Goal: Obtain resource: Obtain resource

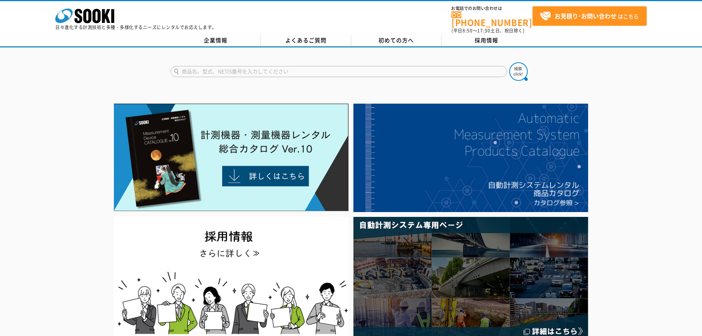
drag, startPoint x: 218, startPoint y: 60, endPoint x: 219, endPoint y: 64, distance: 4.1
click at [218, 62] on form at bounding box center [351, 72] width 361 height 21
click at [219, 66] on input "text" at bounding box center [339, 71] width 337 height 11
type input "3R"
click at [509, 62] on button at bounding box center [518, 71] width 18 height 18
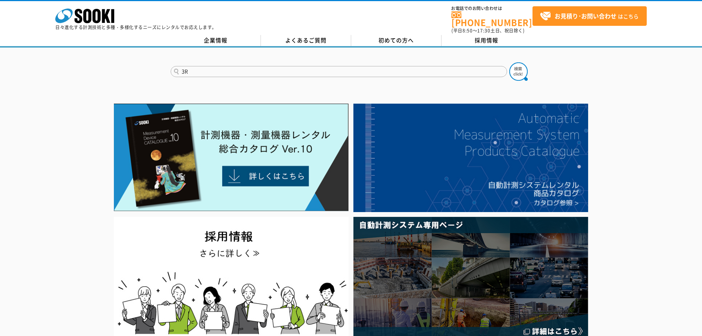
click at [509, 62] on button at bounding box center [518, 71] width 18 height 18
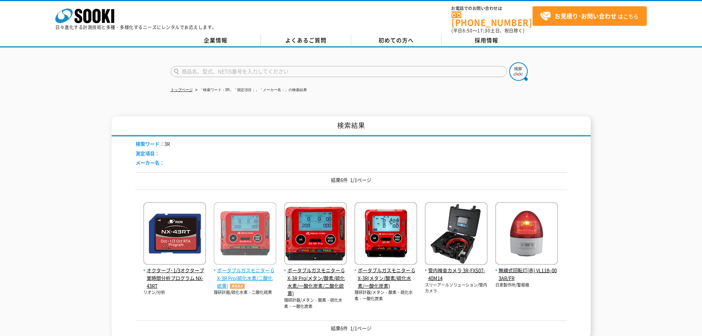
scroll to position [37, 0]
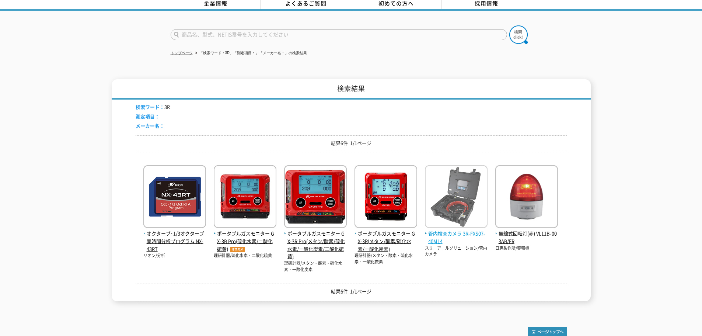
click at [468, 181] on img at bounding box center [456, 197] width 63 height 65
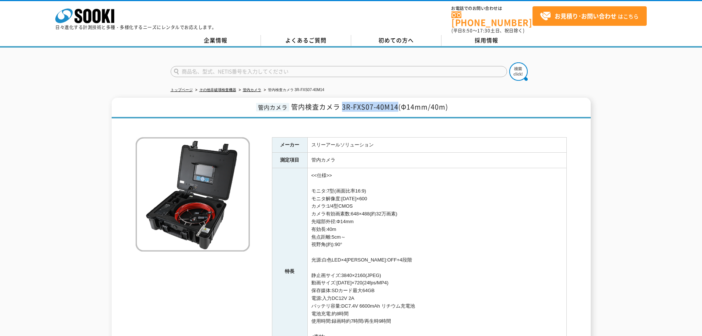
drag, startPoint x: 343, startPoint y: 101, endPoint x: 398, endPoint y: 102, distance: 55.3
click at [398, 102] on span "管内検査カメラ 3R-FXS07-40M14(Φ14mm/40m)" at bounding box center [369, 107] width 157 height 10
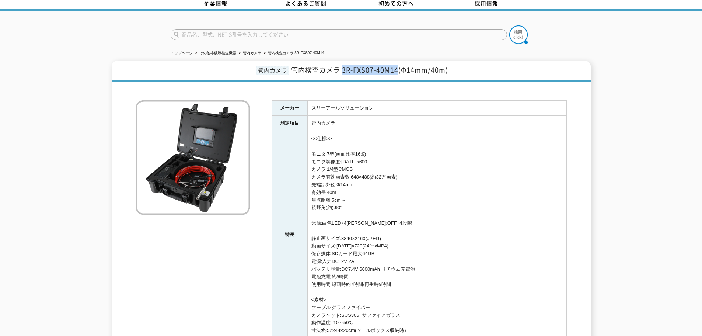
scroll to position [143, 0]
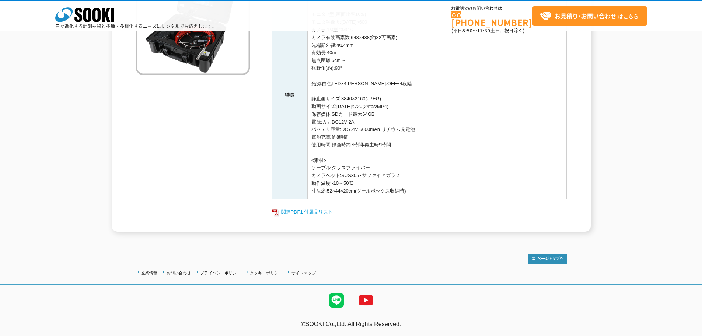
click at [310, 212] on link "関連PDF1 付属品リスト" at bounding box center [419, 212] width 295 height 10
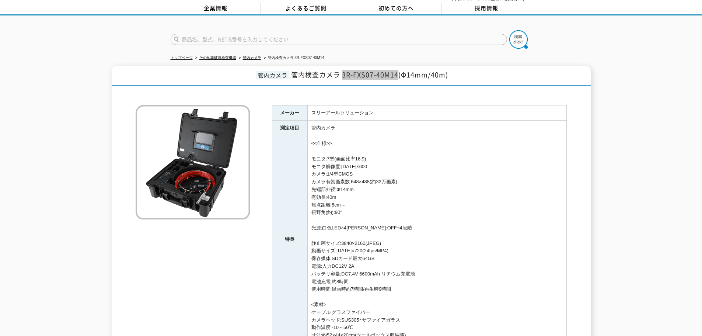
scroll to position [69, 0]
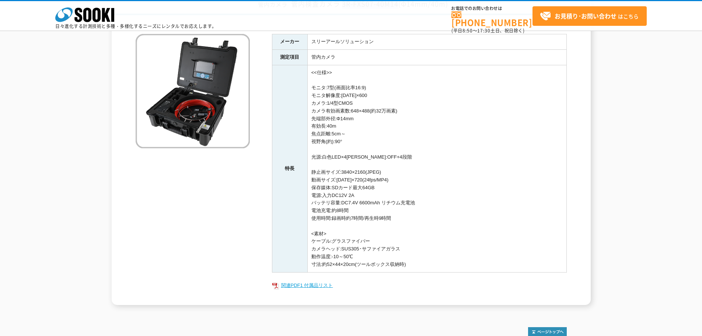
click at [309, 283] on link "関連PDF1 付属品リスト" at bounding box center [419, 286] width 295 height 10
